Goal: Information Seeking & Learning: Learn about a topic

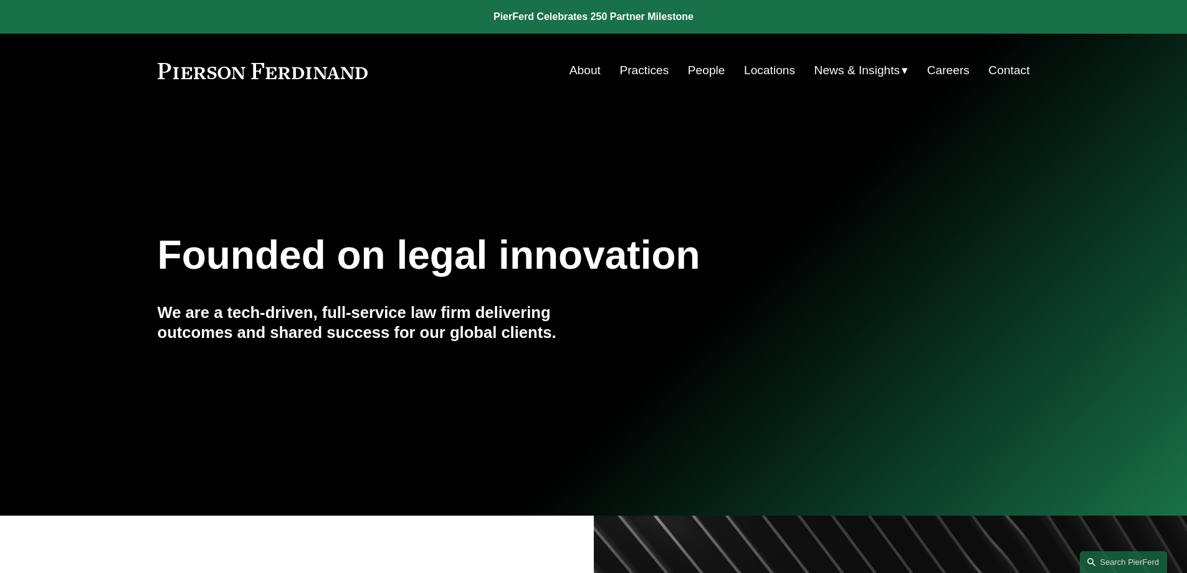
click at [640, 72] on link "Practices" at bounding box center [644, 71] width 49 height 24
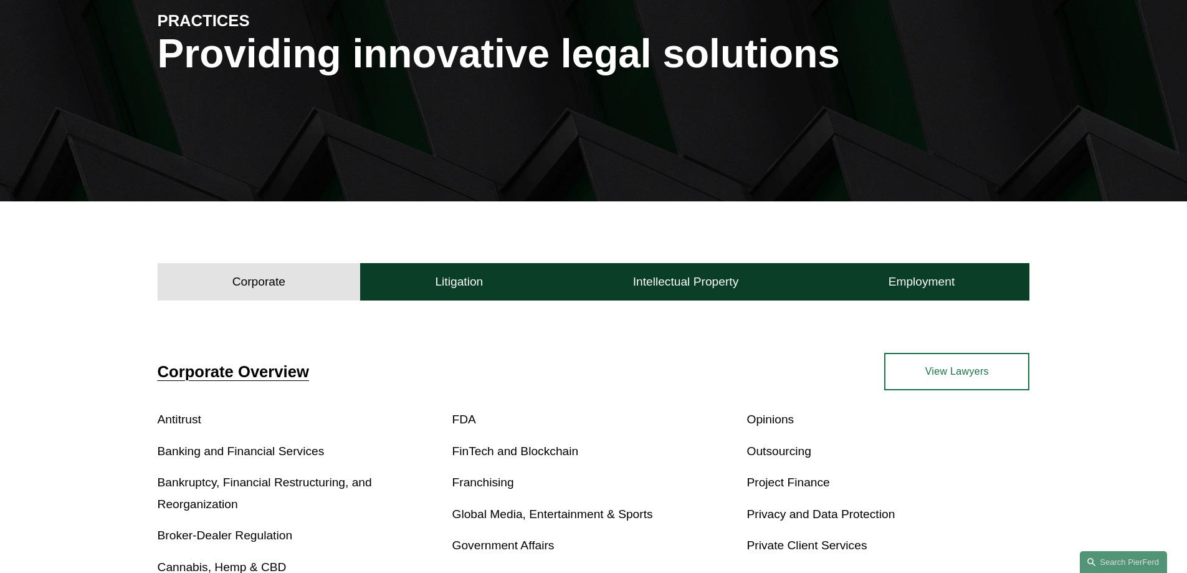
scroll to position [241, 0]
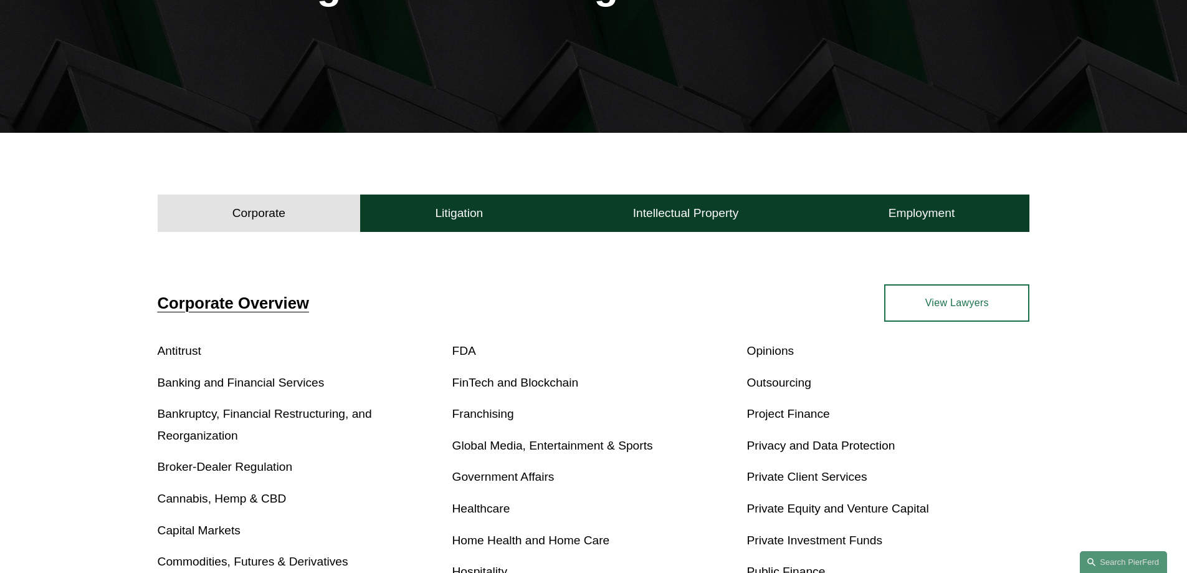
click at [258, 415] on link "Bankruptcy, Financial Restructuring, and Reorganization" at bounding box center [265, 424] width 214 height 35
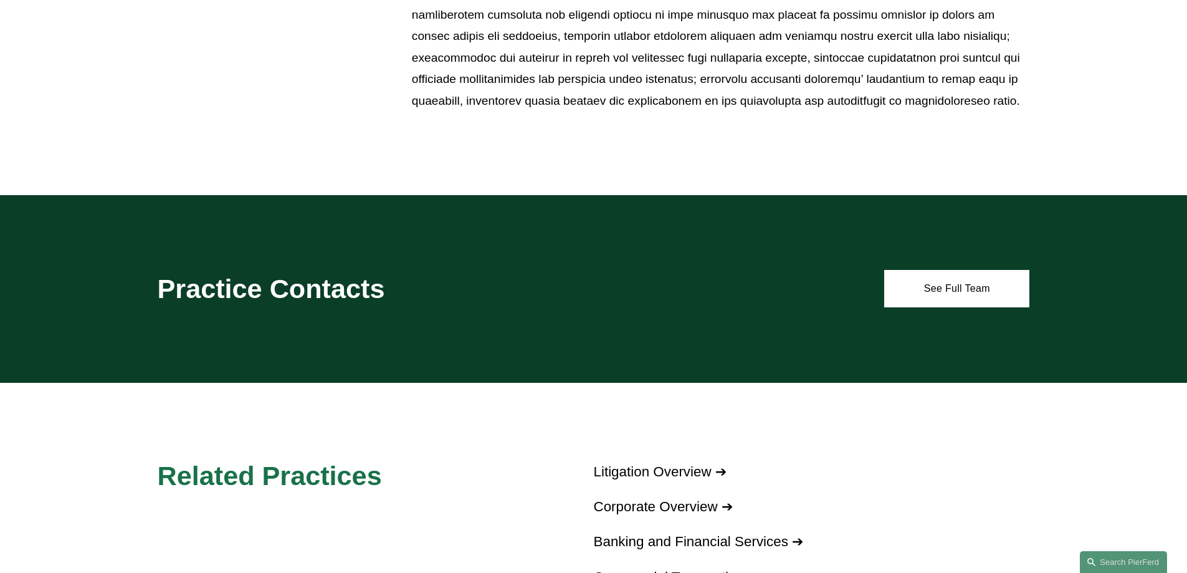
scroll to position [1085, 0]
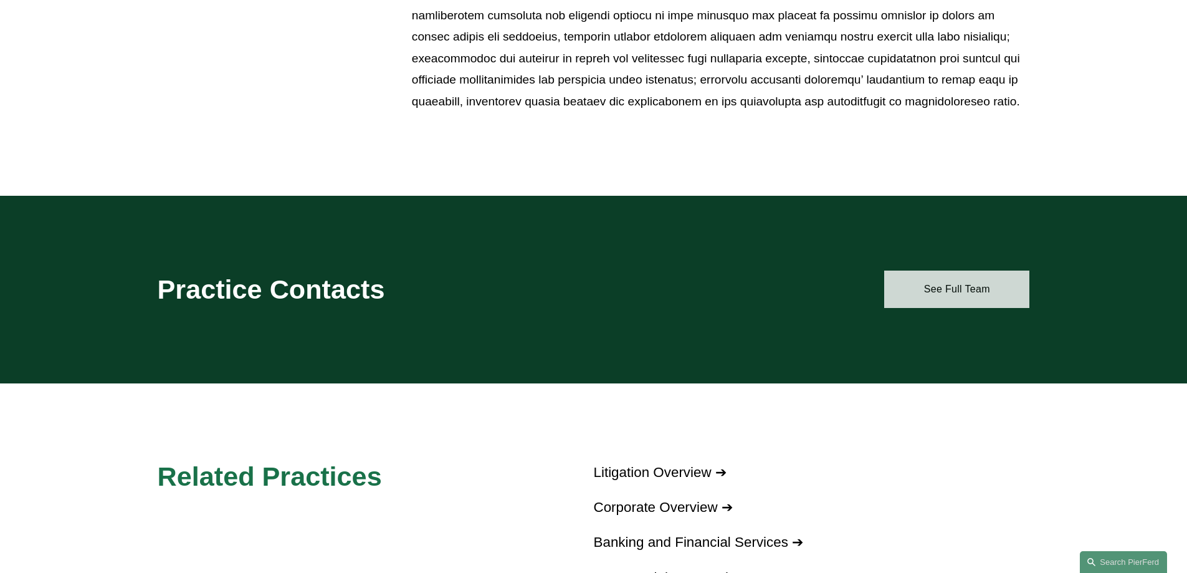
click at [941, 289] on link "See Full Team" at bounding box center [956, 289] width 145 height 37
